Goal: Information Seeking & Learning: Learn about a topic

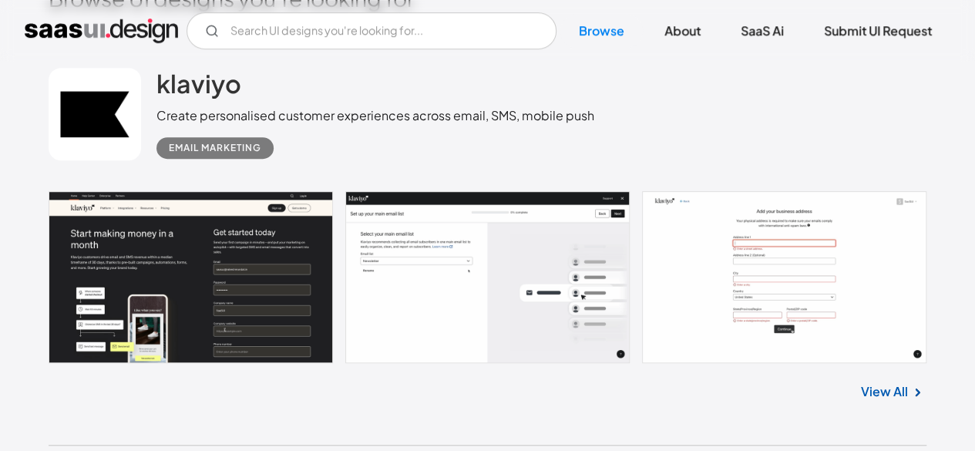
scroll to position [385, 0]
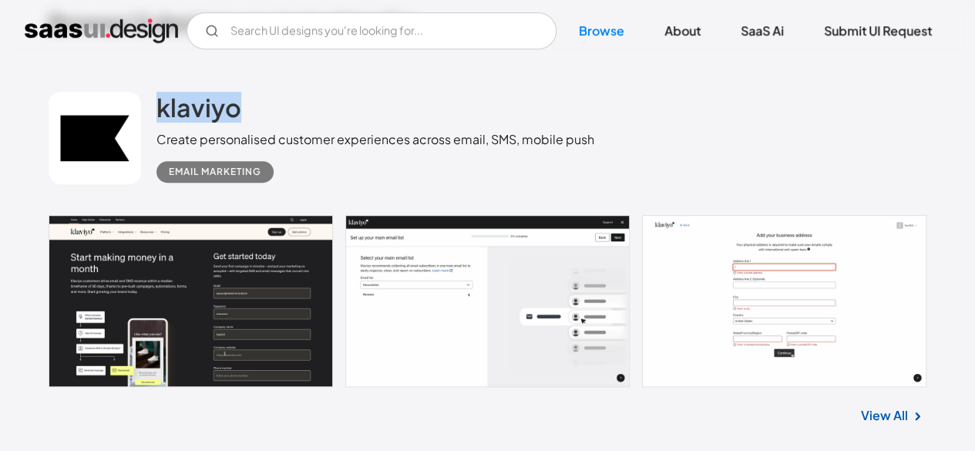
drag, startPoint x: 151, startPoint y: 106, endPoint x: 251, endPoint y: 109, distance: 100.3
click at [251, 109] on div "klaviyo Create personalised customer experiences across email, SMS, mobile push…" at bounding box center [488, 138] width 878 height 154
copy h2 "klaviyo"
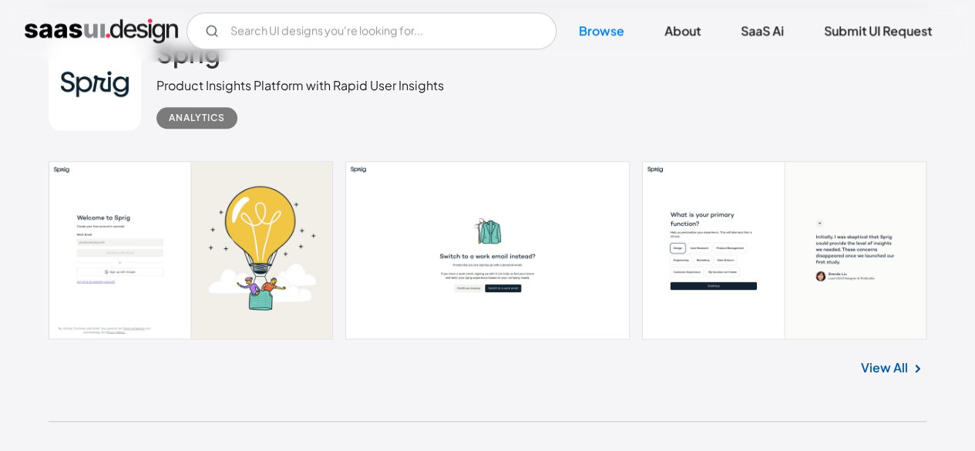
scroll to position [771, 0]
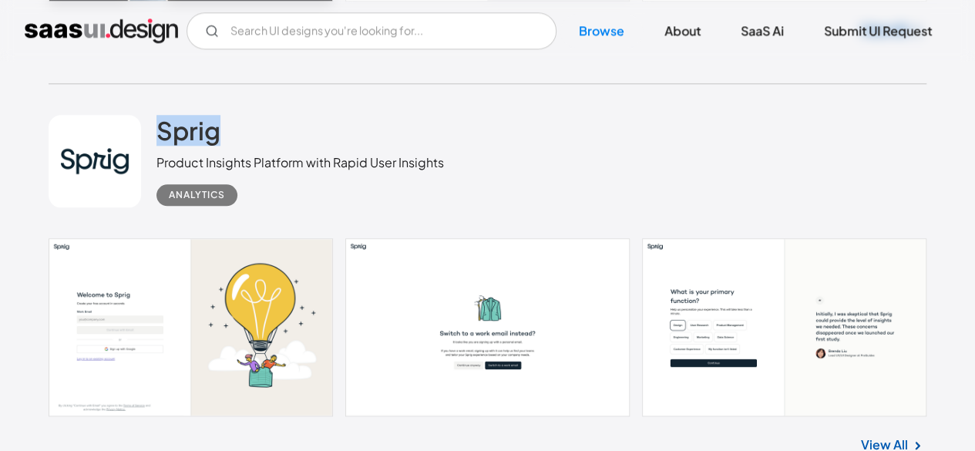
drag, startPoint x: 151, startPoint y: 123, endPoint x: 231, endPoint y: 127, distance: 80.3
click at [231, 127] on div "Sprig Product Insights Platform with Rapid User Insights Analytics" at bounding box center [488, 161] width 878 height 154
copy h2 "Sprig"
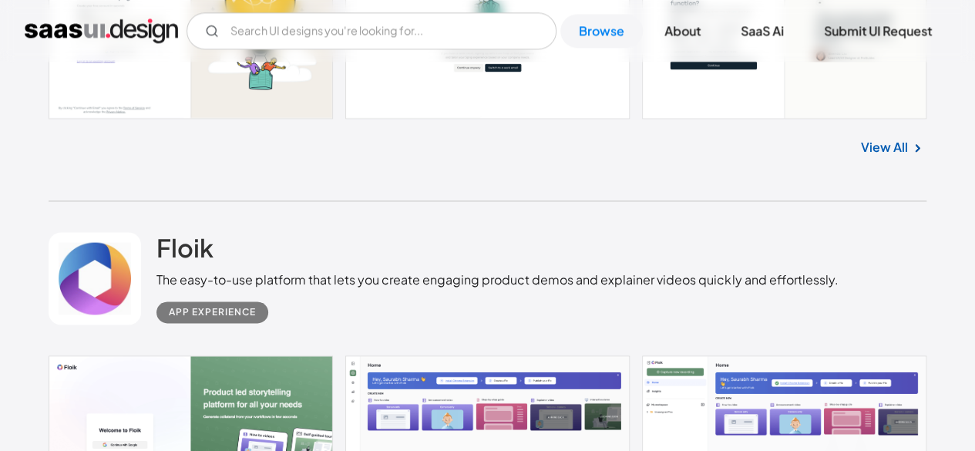
scroll to position [1079, 0]
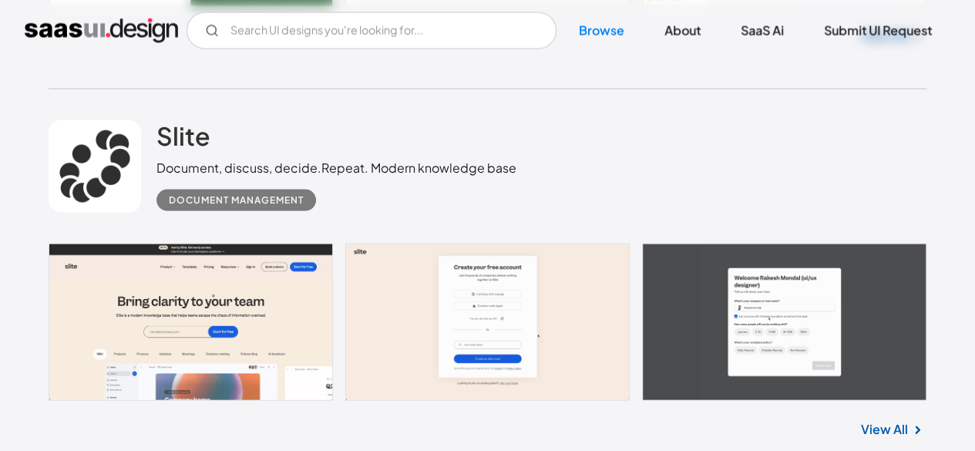
scroll to position [1618, 0]
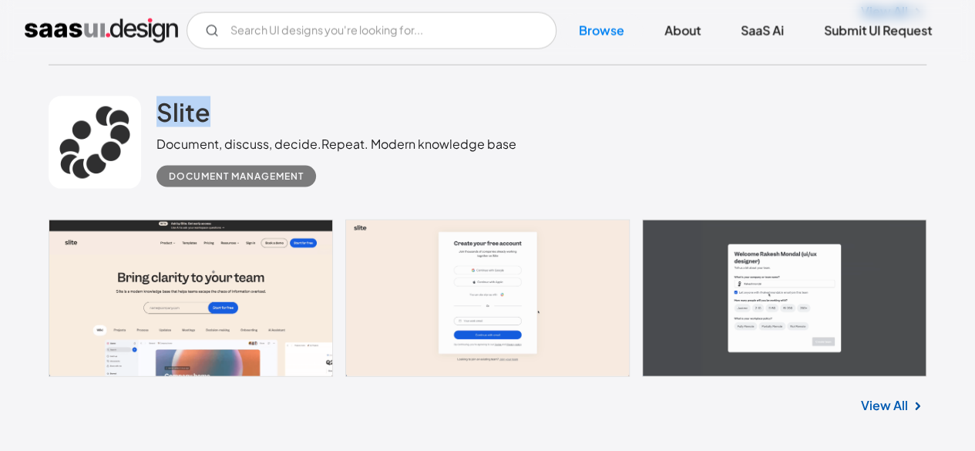
drag, startPoint x: 150, startPoint y: 110, endPoint x: 231, endPoint y: 123, distance: 82.6
click at [231, 123] on div "Slite Document, discuss, decide.Repeat. Modern knowledge base Document Manageme…" at bounding box center [488, 143] width 878 height 154
copy h2 "Slite"
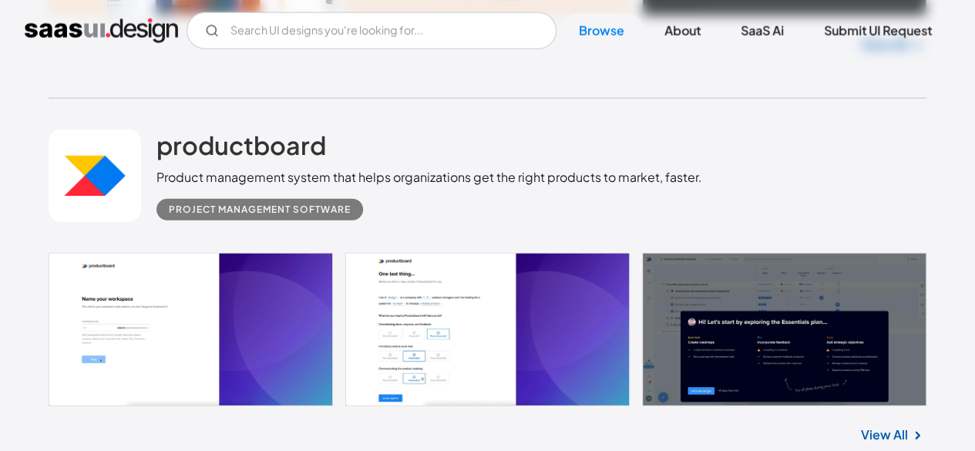
scroll to position [2004, 0]
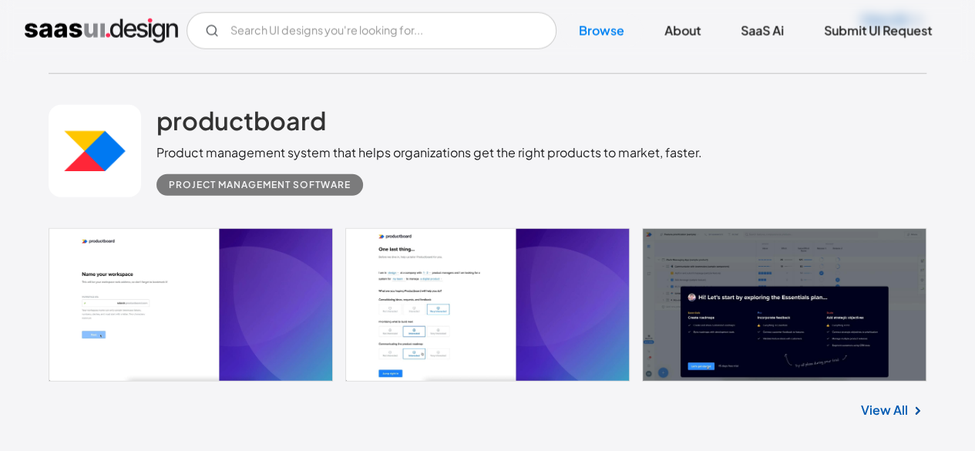
click at [87, 149] on link at bounding box center [95, 151] width 92 height 92
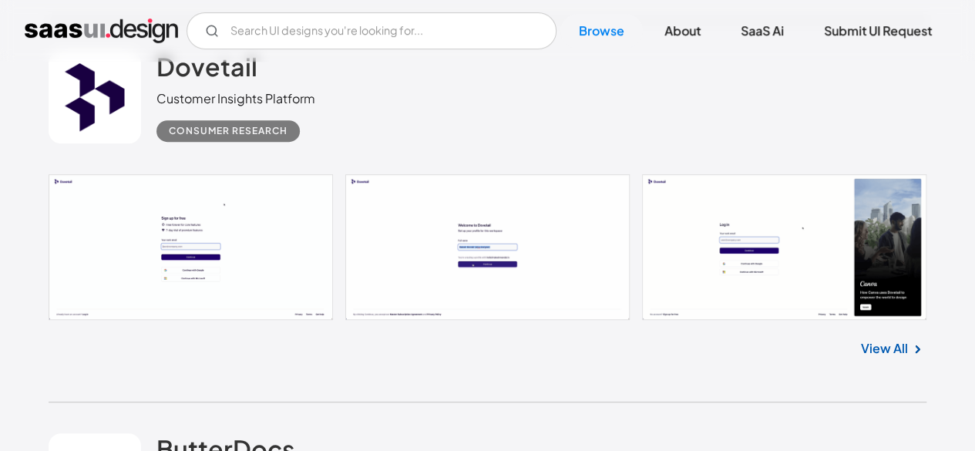
scroll to position [3151, 0]
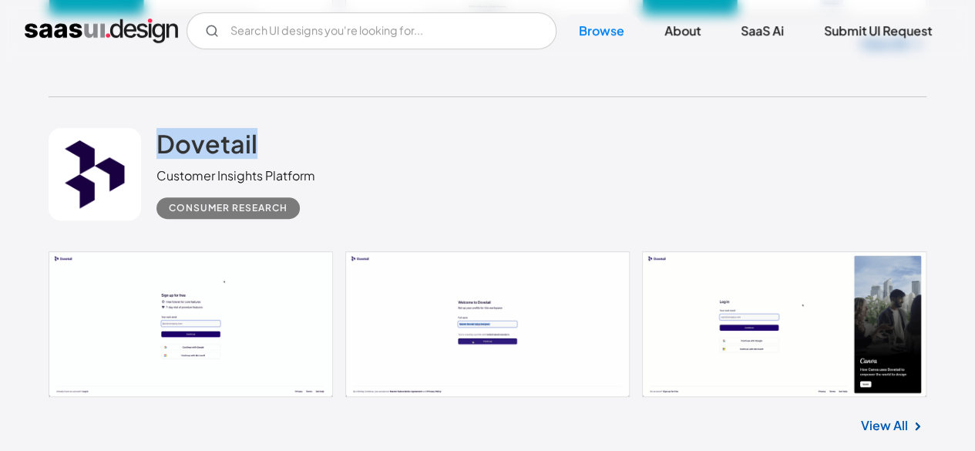
drag, startPoint x: 175, startPoint y: 146, endPoint x: 274, endPoint y: 153, distance: 98.9
click at [274, 153] on div "Dovetail Customer Insights Platform Consumer Research" at bounding box center [488, 174] width 878 height 154
copy h2 "Dovetail"
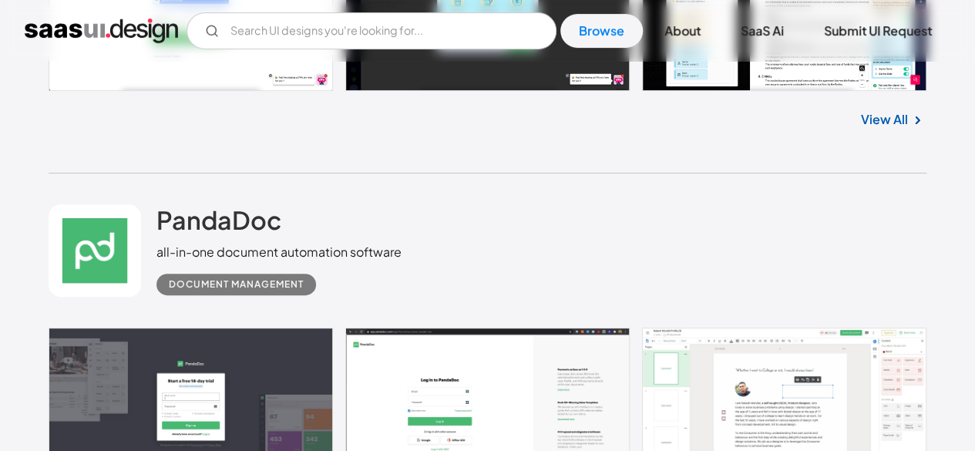
scroll to position [9085, 0]
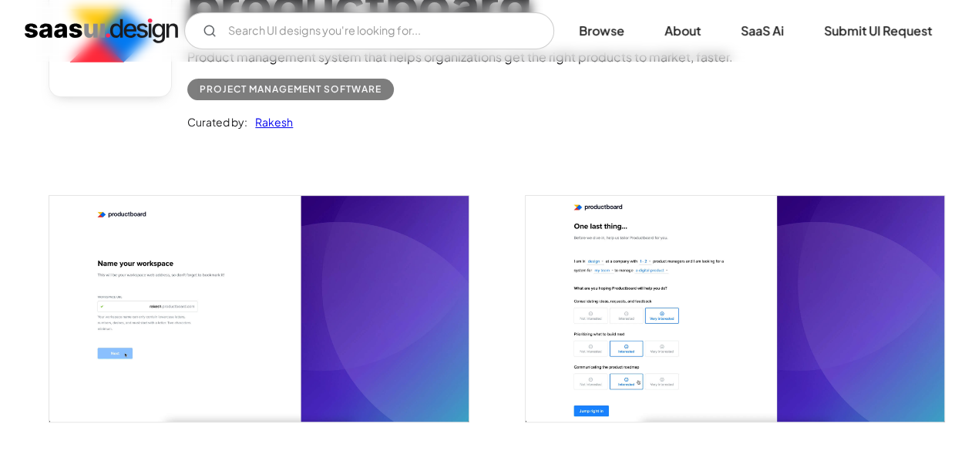
scroll to position [77, 0]
